Goal: Navigation & Orientation: Find specific page/section

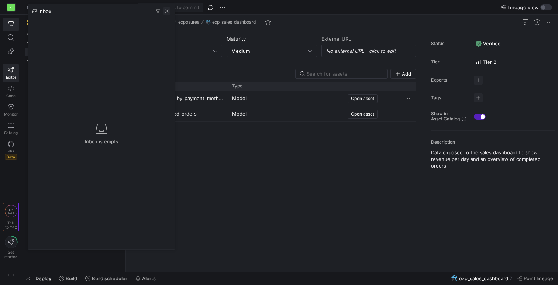
click at [167, 13] on span "button" at bounding box center [166, 10] width 7 height 7
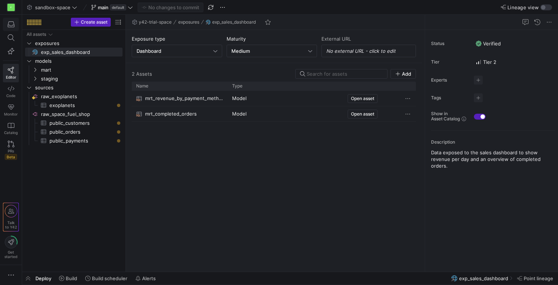
click at [8, 25] on icon "button" at bounding box center [11, 24] width 7 height 7
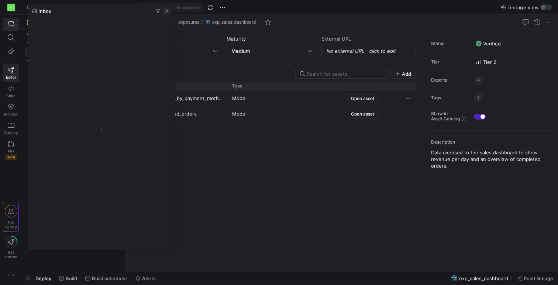
click at [167, 10] on span "button" at bounding box center [166, 10] width 7 height 7
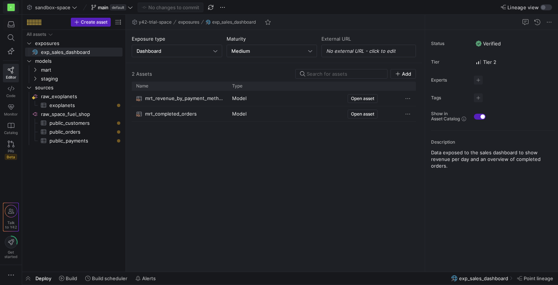
click at [11, 5] on div "P" at bounding box center [10, 7] width 7 height 7
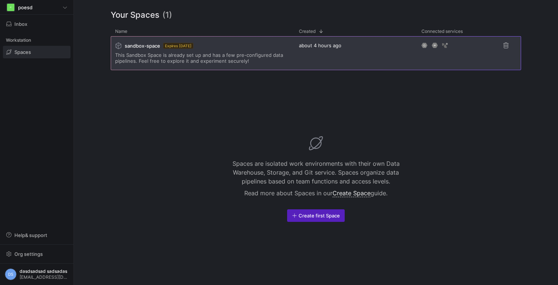
click at [233, 49] on div "sandbox-space Expires [DATE] This Sandbox Space is already set up and has a few…" at bounding box center [202, 53] width 175 height 33
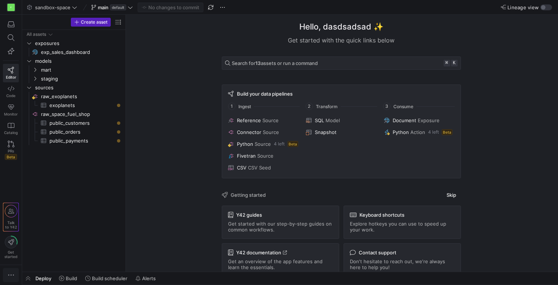
click at [10, 274] on icon "button" at bounding box center [10, 274] width 7 height 7
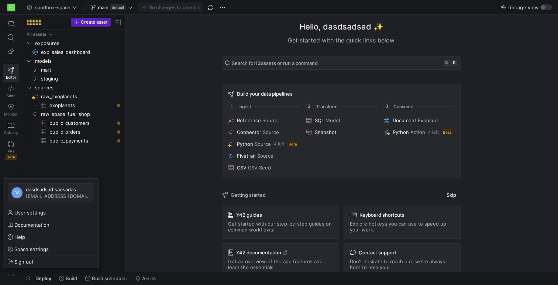
click at [11, 277] on div at bounding box center [279, 142] width 558 height 285
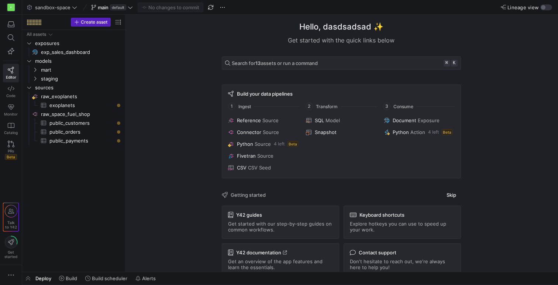
click at [17, 177] on div "P Editor Code Monitor Catalog PRs Beta Talk to Y42 Get started" at bounding box center [11, 142] width 22 height 285
click at [14, 38] on span at bounding box center [10, 37] width 9 height 7
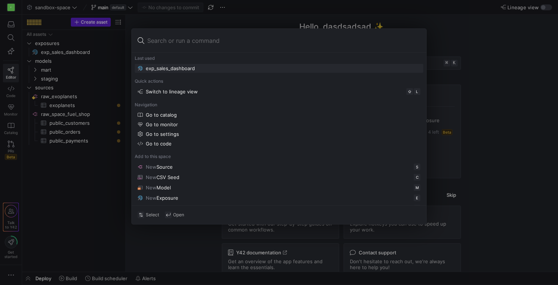
click at [249, 16] on div at bounding box center [279, 142] width 558 height 285
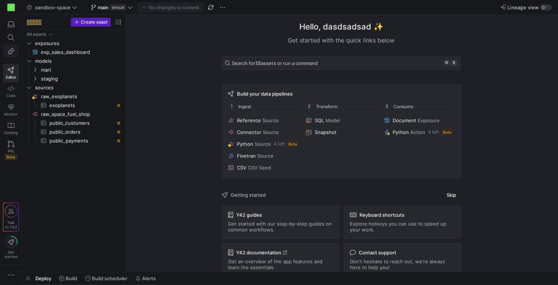
click at [11, 49] on icon "button" at bounding box center [11, 51] width 7 height 7
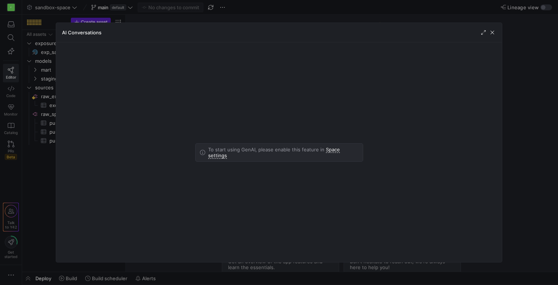
click at [289, 14] on div at bounding box center [279, 142] width 558 height 285
